Goal: Task Accomplishment & Management: Manage account settings

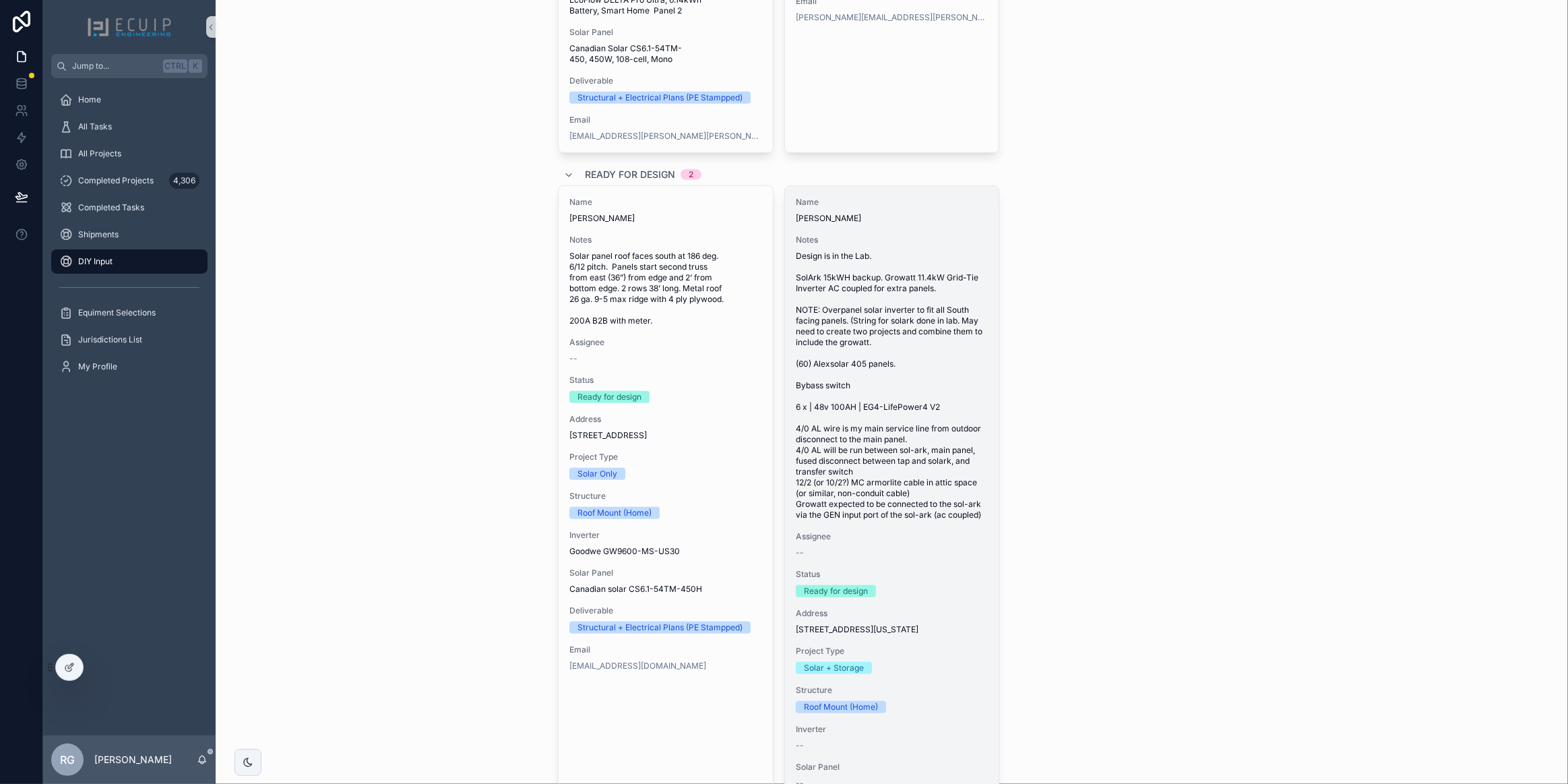
scroll to position [1041, 0]
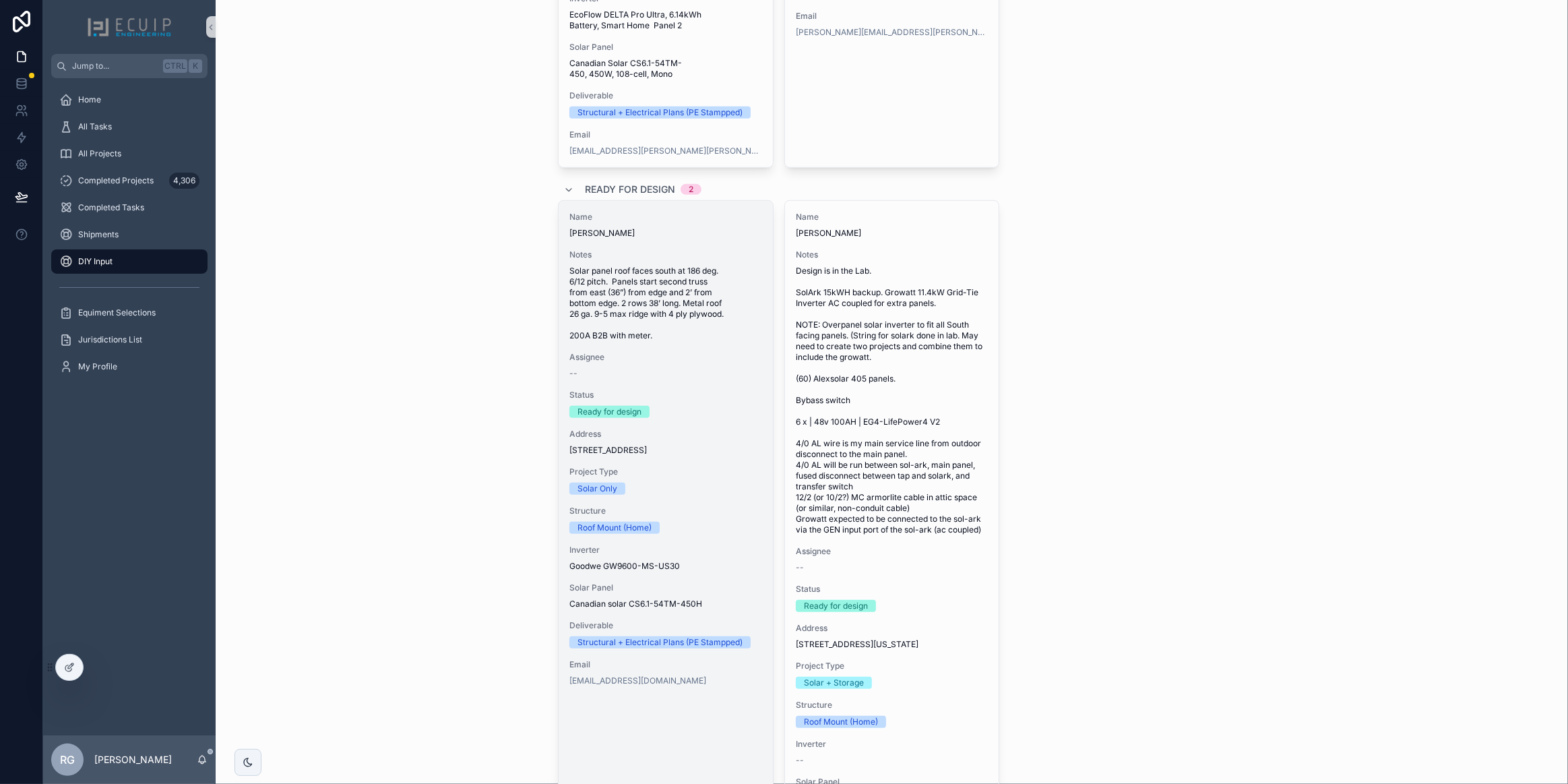
click at [716, 338] on span "Solar panel roof faces south at 186 deg. 6/12 pitch. Panels start second truss …" at bounding box center [666, 303] width 193 height 76
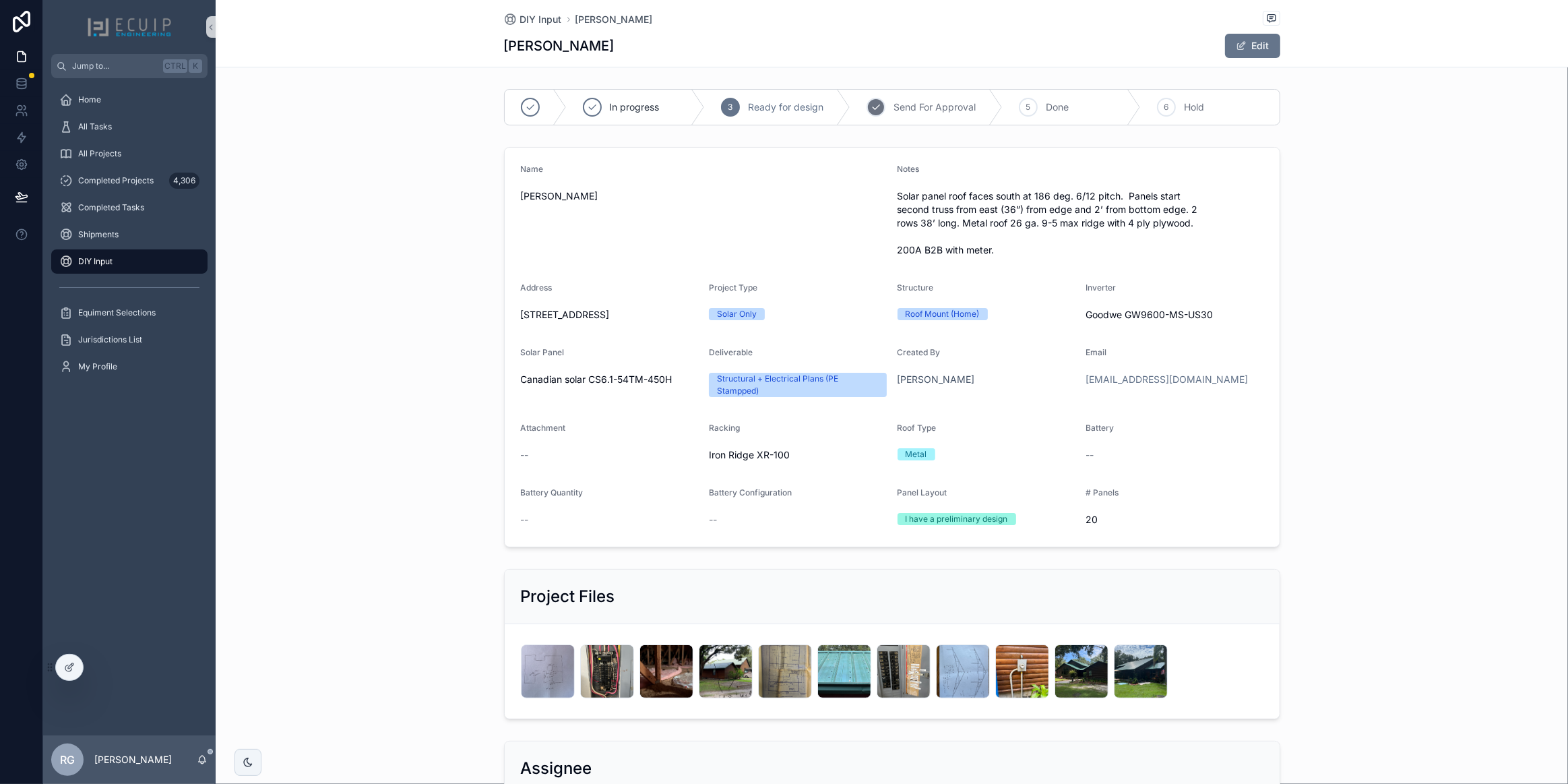
click at [874, 109] on icon "scrollable content" at bounding box center [875, 107] width 10 height 10
click at [135, 257] on div "DIY Input" at bounding box center [129, 261] width 140 height 22
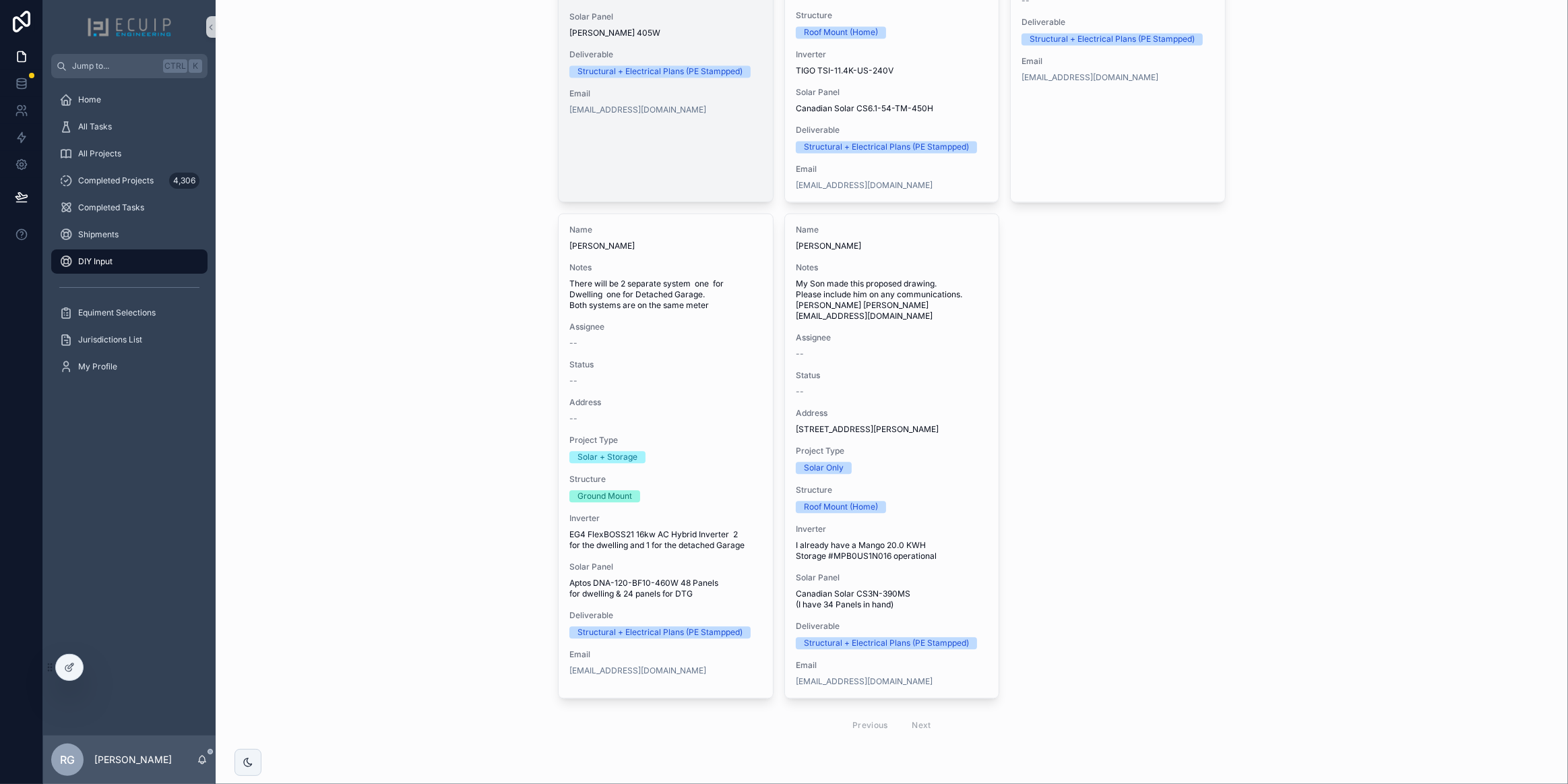
scroll to position [3368, 0]
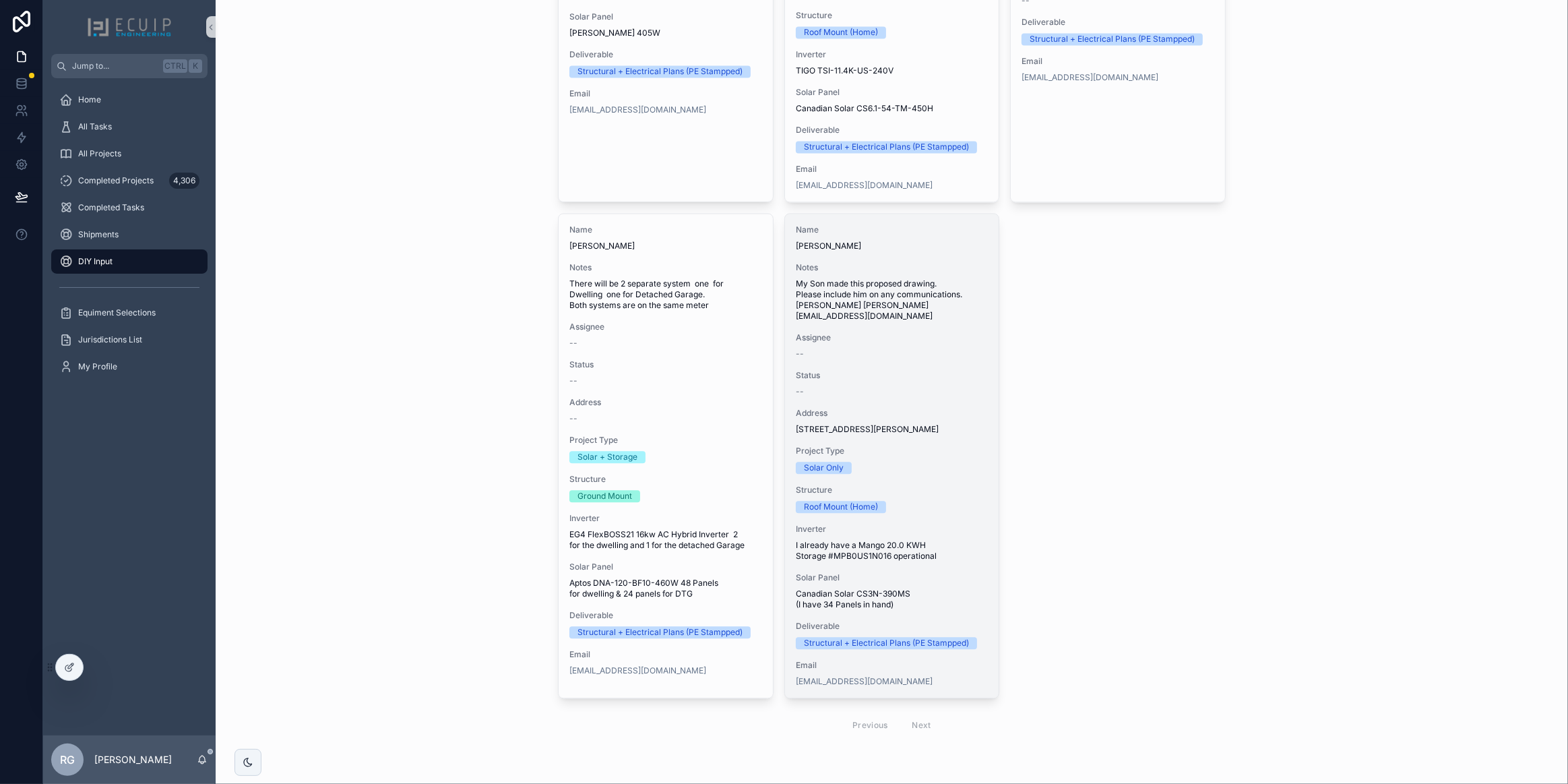
click at [919, 458] on div "Project Type Solar Only" at bounding box center [892, 459] width 193 height 28
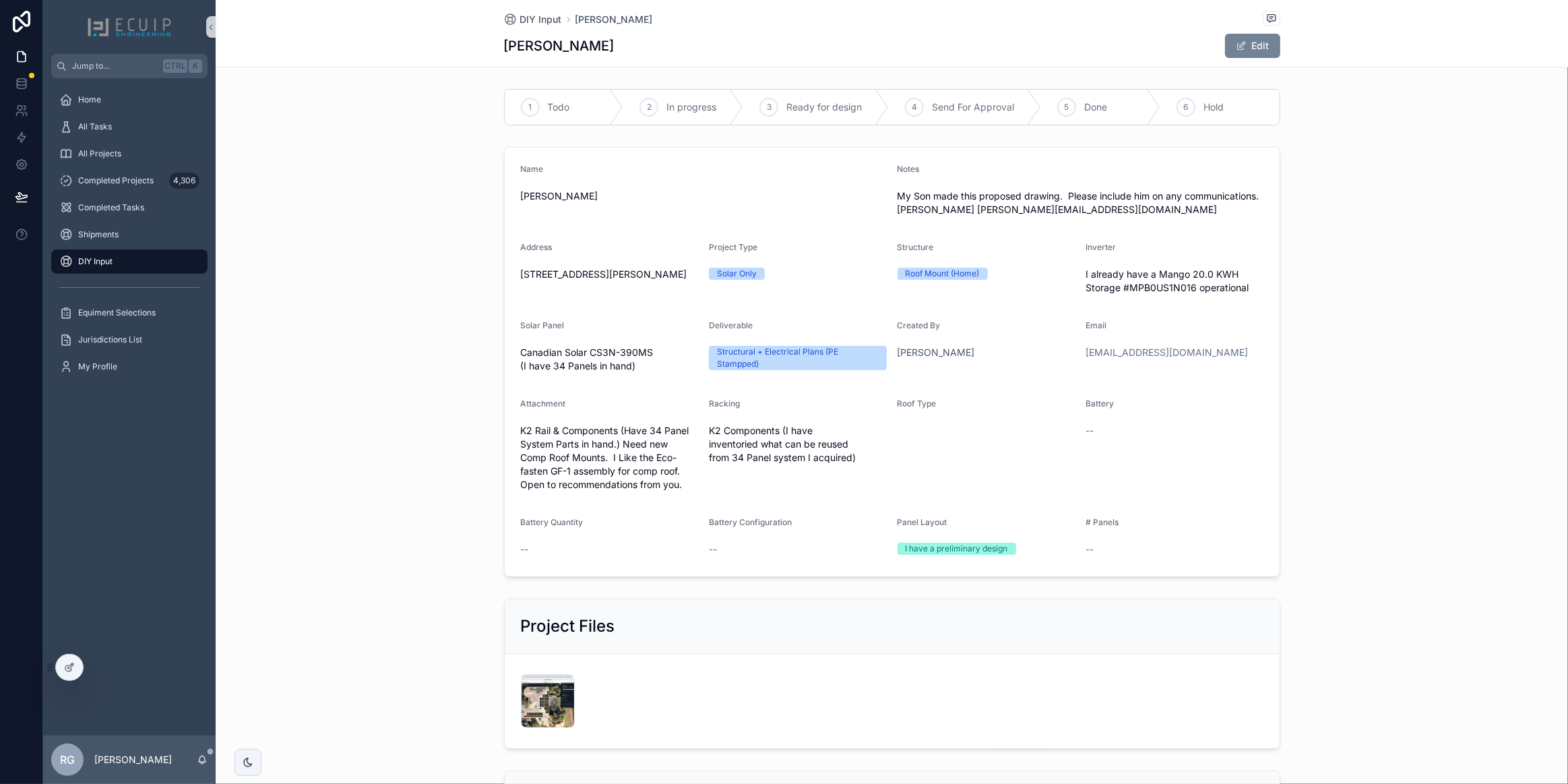
click at [1246, 53] on button "Edit" at bounding box center [1252, 46] width 55 height 24
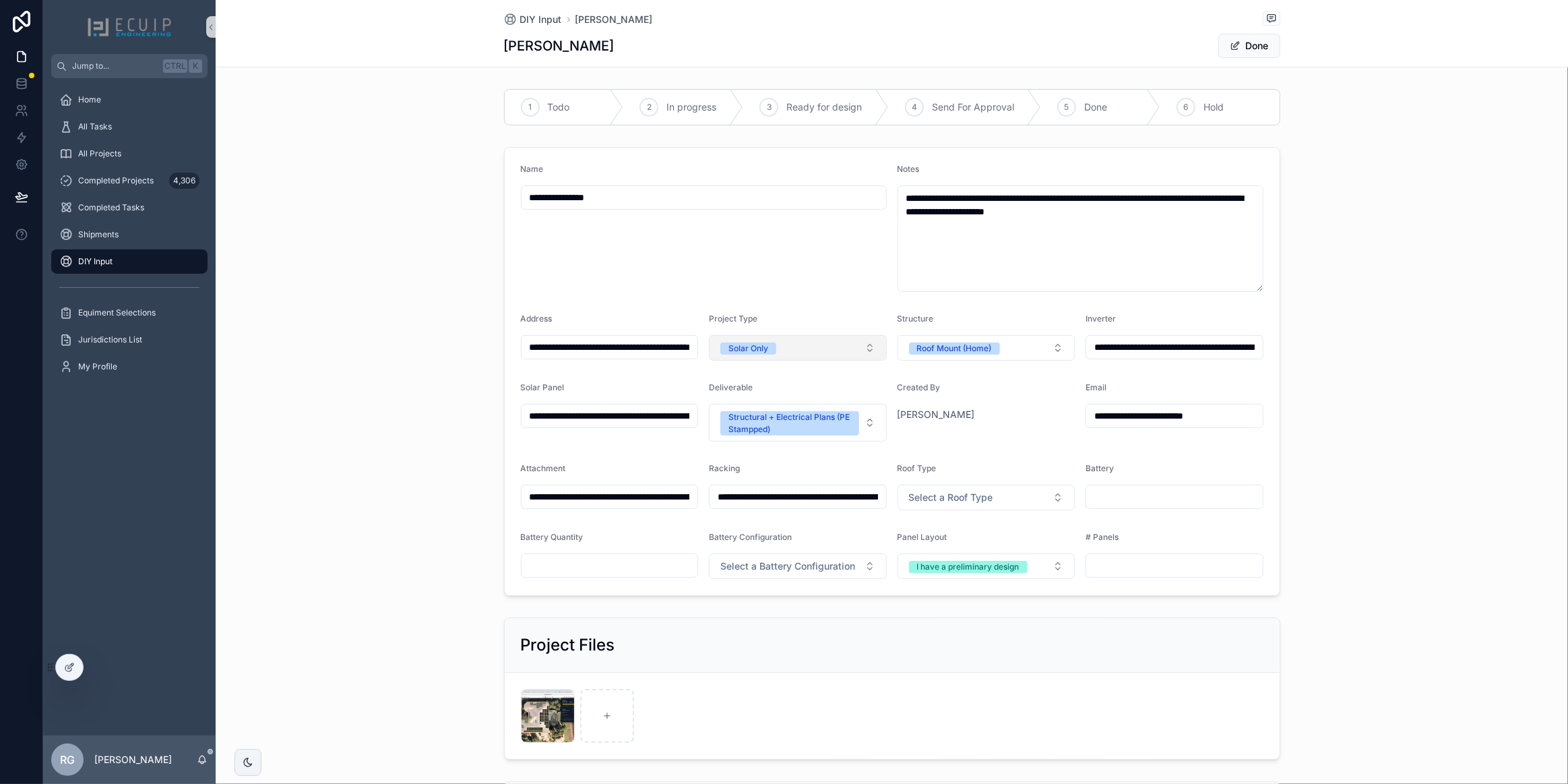
click at [823, 350] on button "Solar Only" at bounding box center [797, 348] width 178 height 26
click at [781, 441] on span "Solar + Storage" at bounding box center [751, 442] width 76 height 12
click at [458, 407] on div "**********" at bounding box center [891, 371] width 1353 height 460
click at [1254, 50] on button "Done" at bounding box center [1249, 46] width 62 height 24
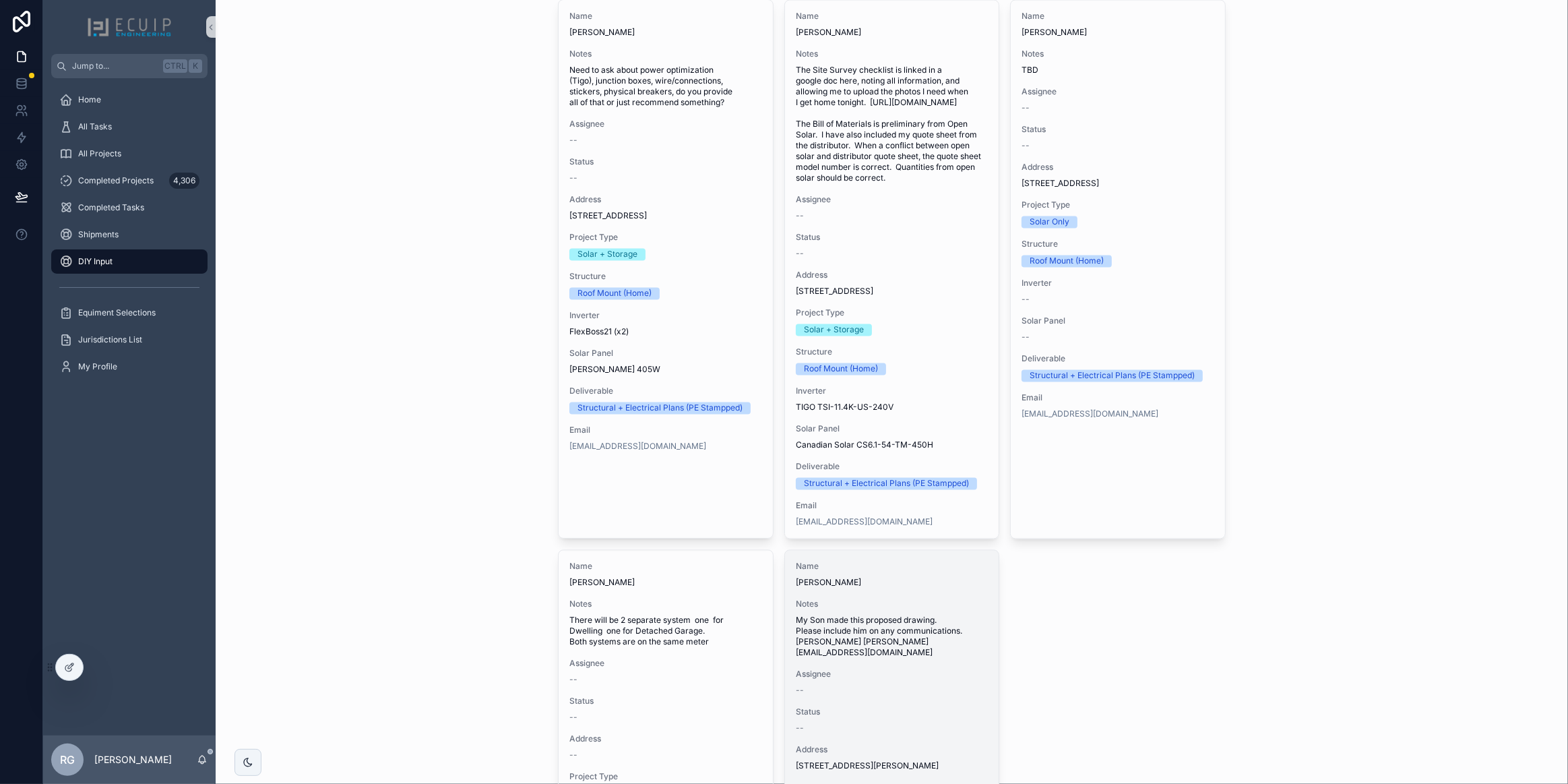
scroll to position [2819, 0]
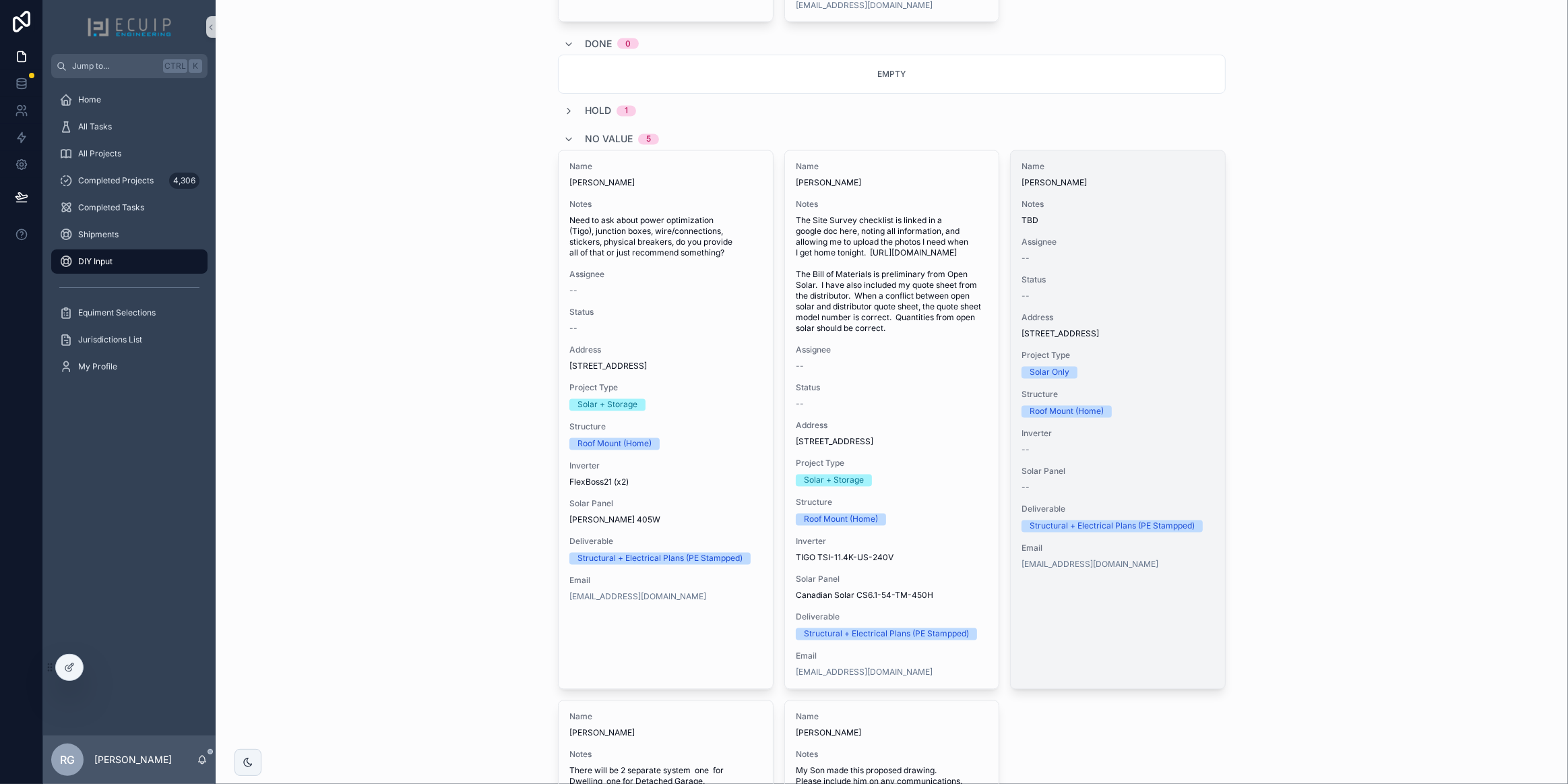
click at [1139, 505] on div "Name Philip Lambert Notes TBD Assignee -- Status -- Address 11661 Upper Manatee…" at bounding box center [1118, 366] width 215 height 430
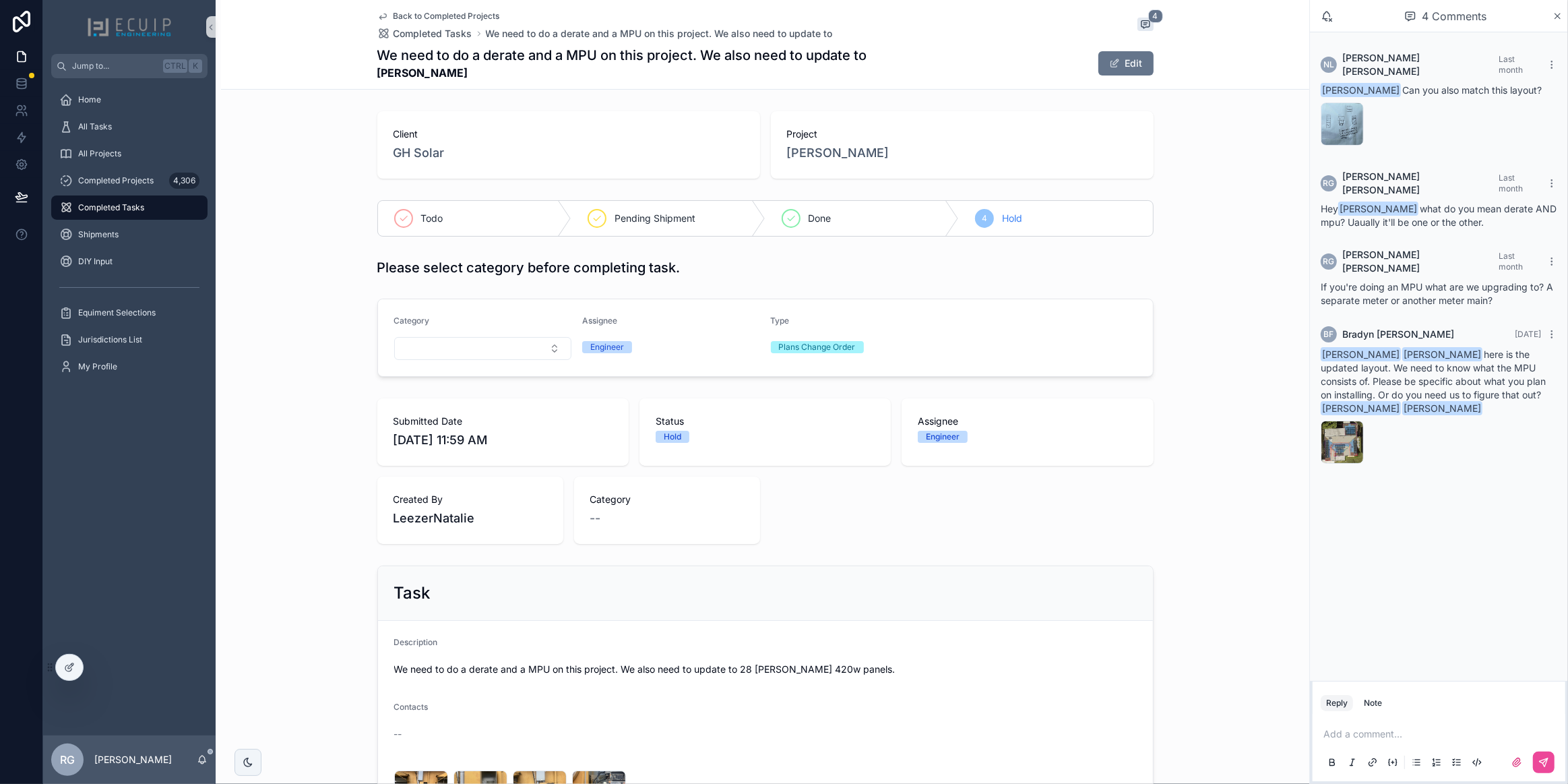
scroll to position [248, 0]
